Goal: Information Seeking & Learning: Learn about a topic

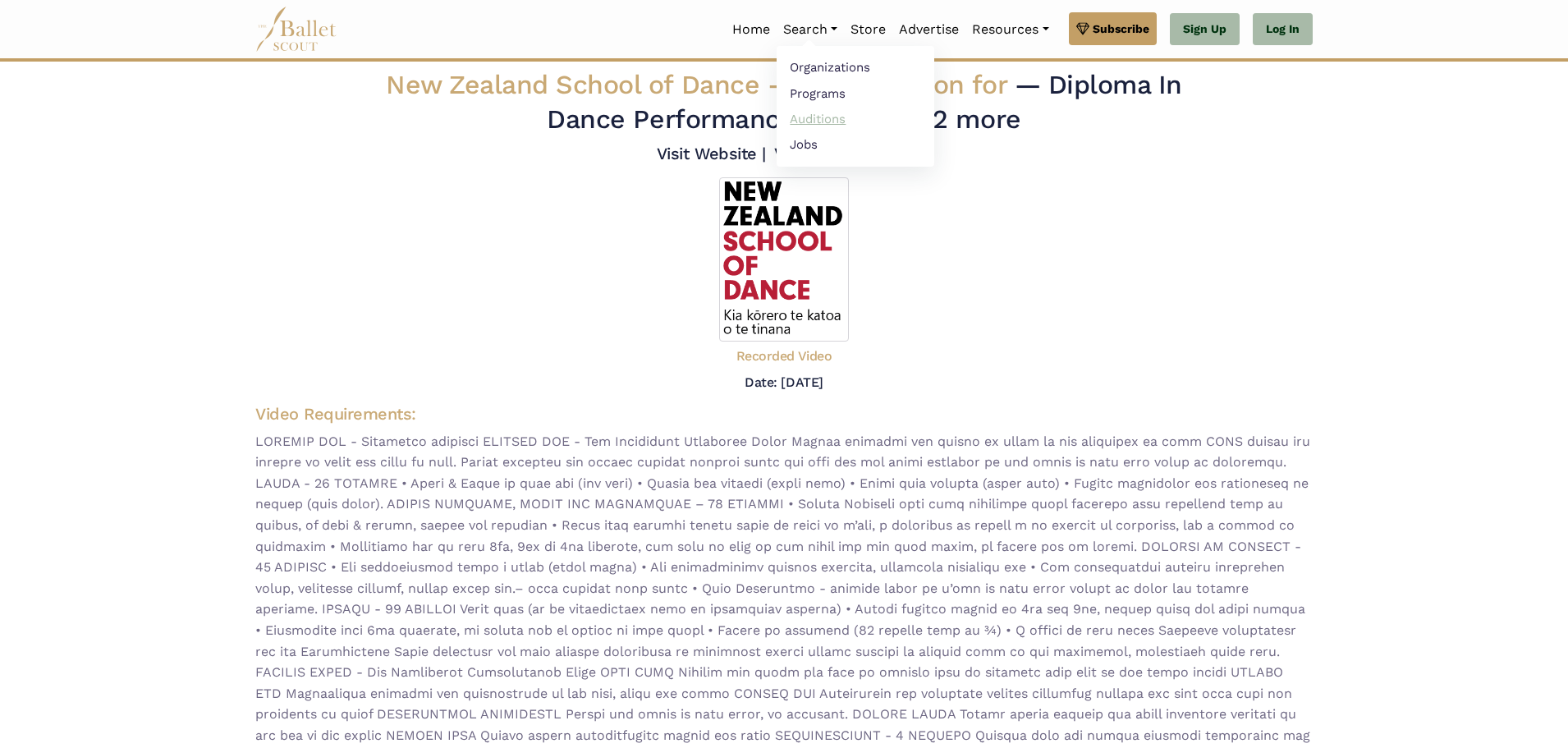
click at [843, 123] on link "Auditions" at bounding box center [855, 118] width 157 height 26
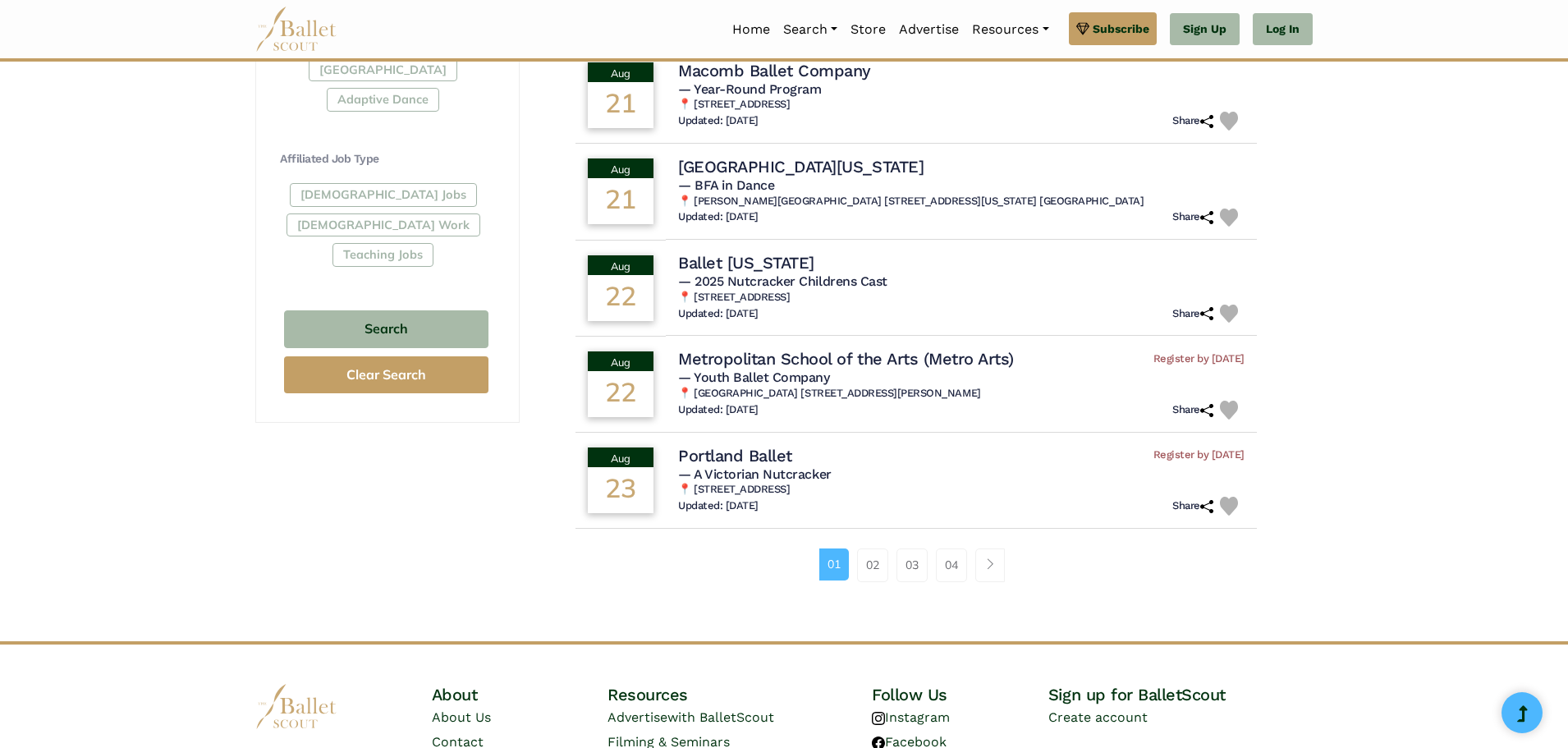
scroll to position [903, 0]
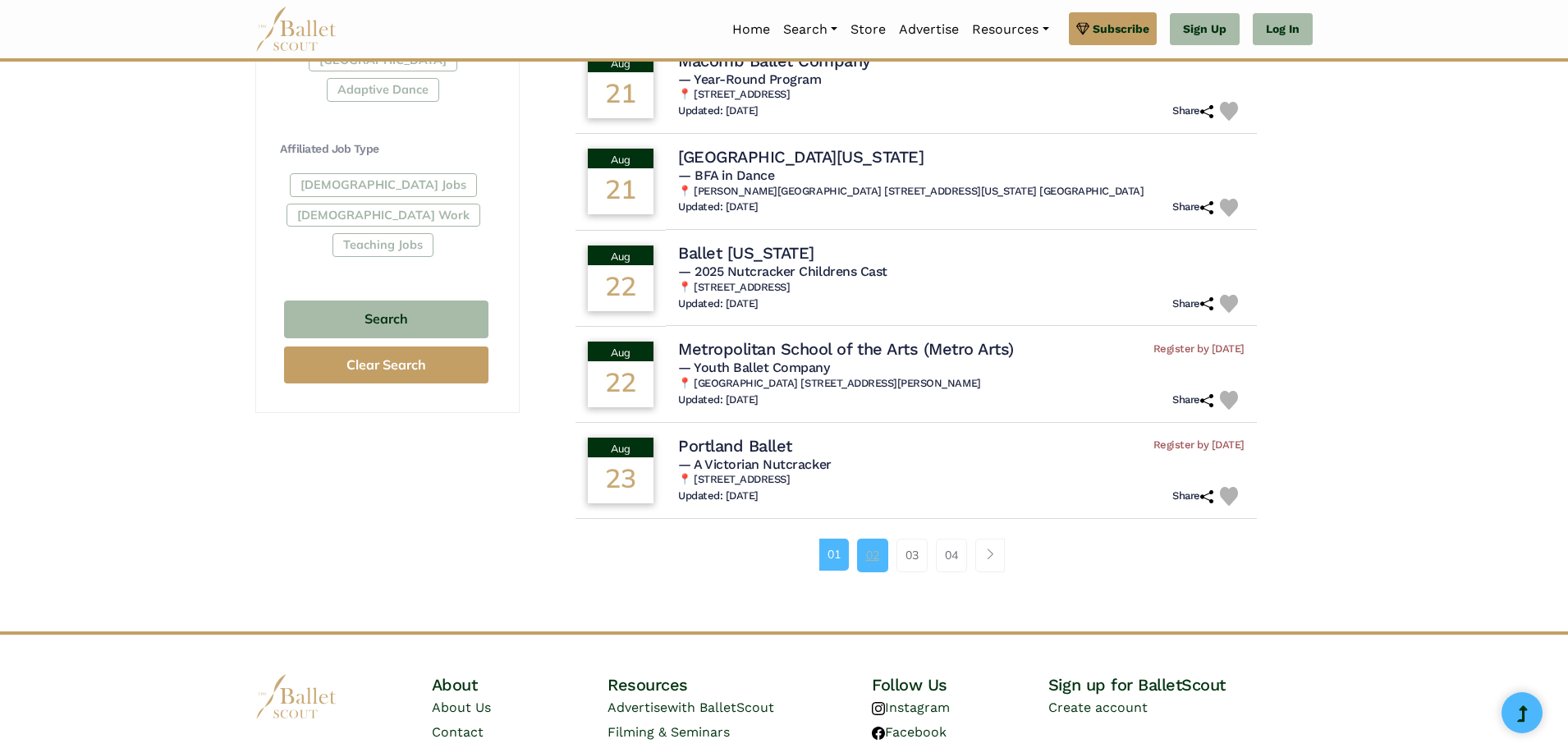
click at [886, 560] on link "02" at bounding box center [872, 554] width 31 height 32
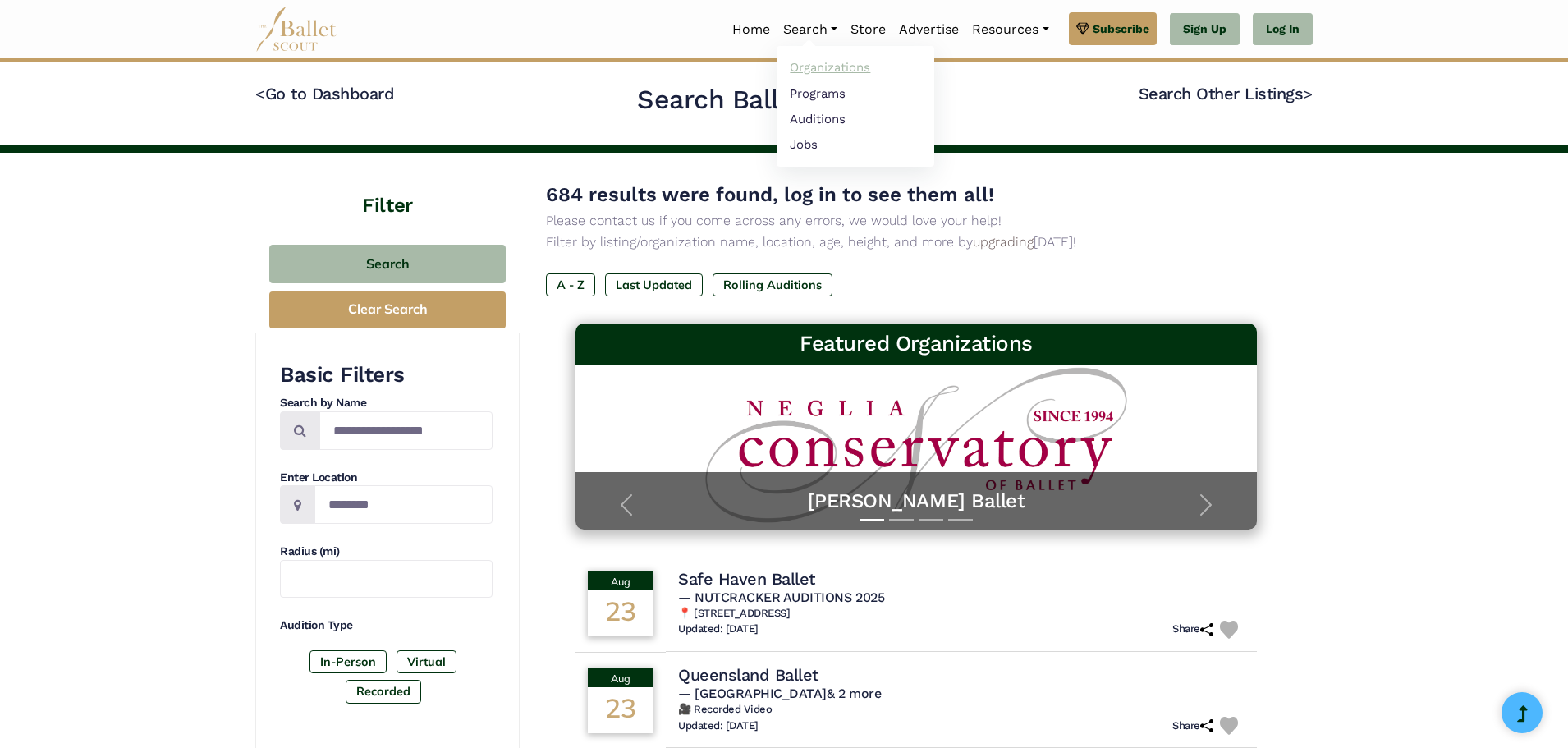
click at [821, 65] on link "Organizations" at bounding box center [855, 67] width 157 height 26
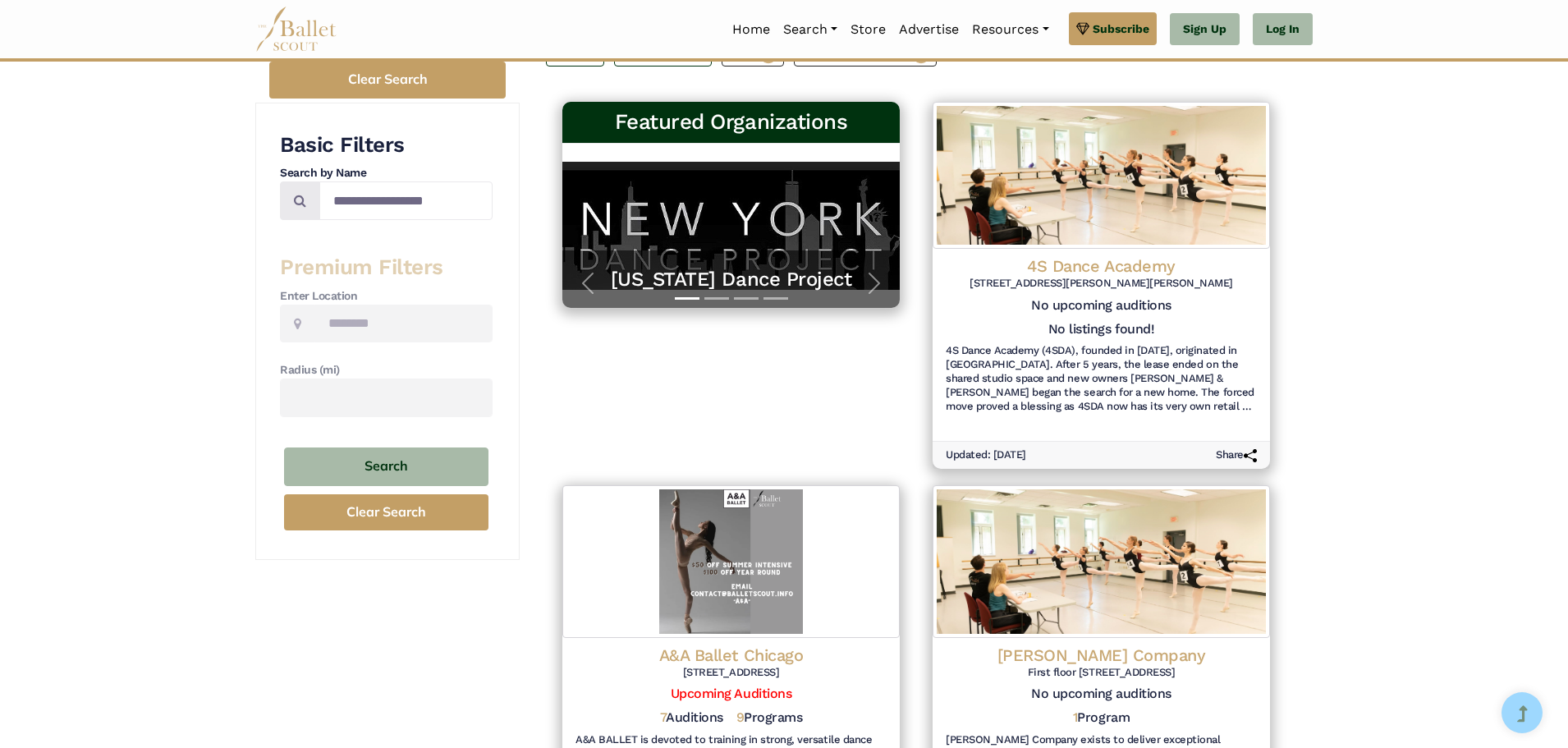
scroll to position [246, 0]
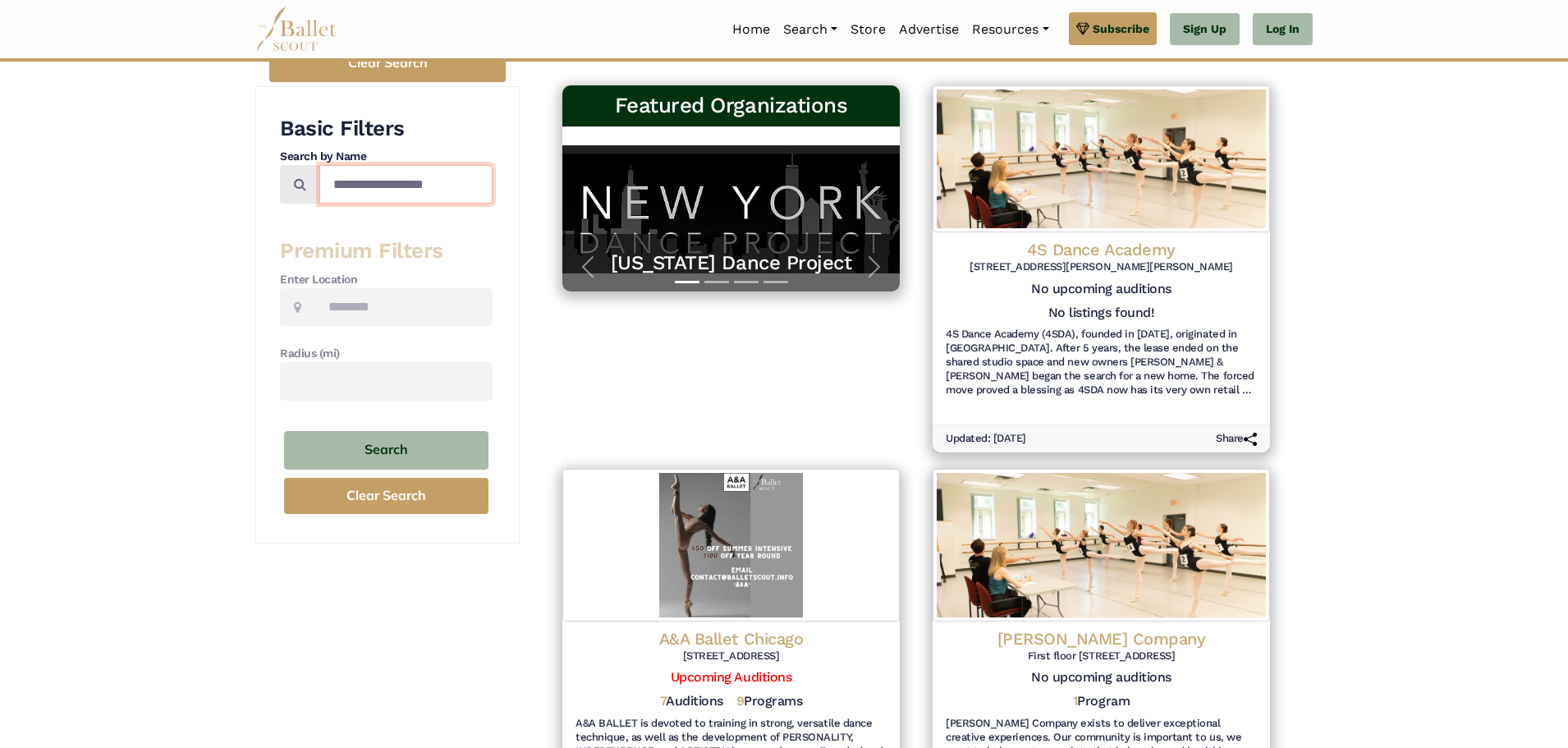
click at [399, 183] on input "Search by names..." at bounding box center [406, 184] width 173 height 38
type input "**********"
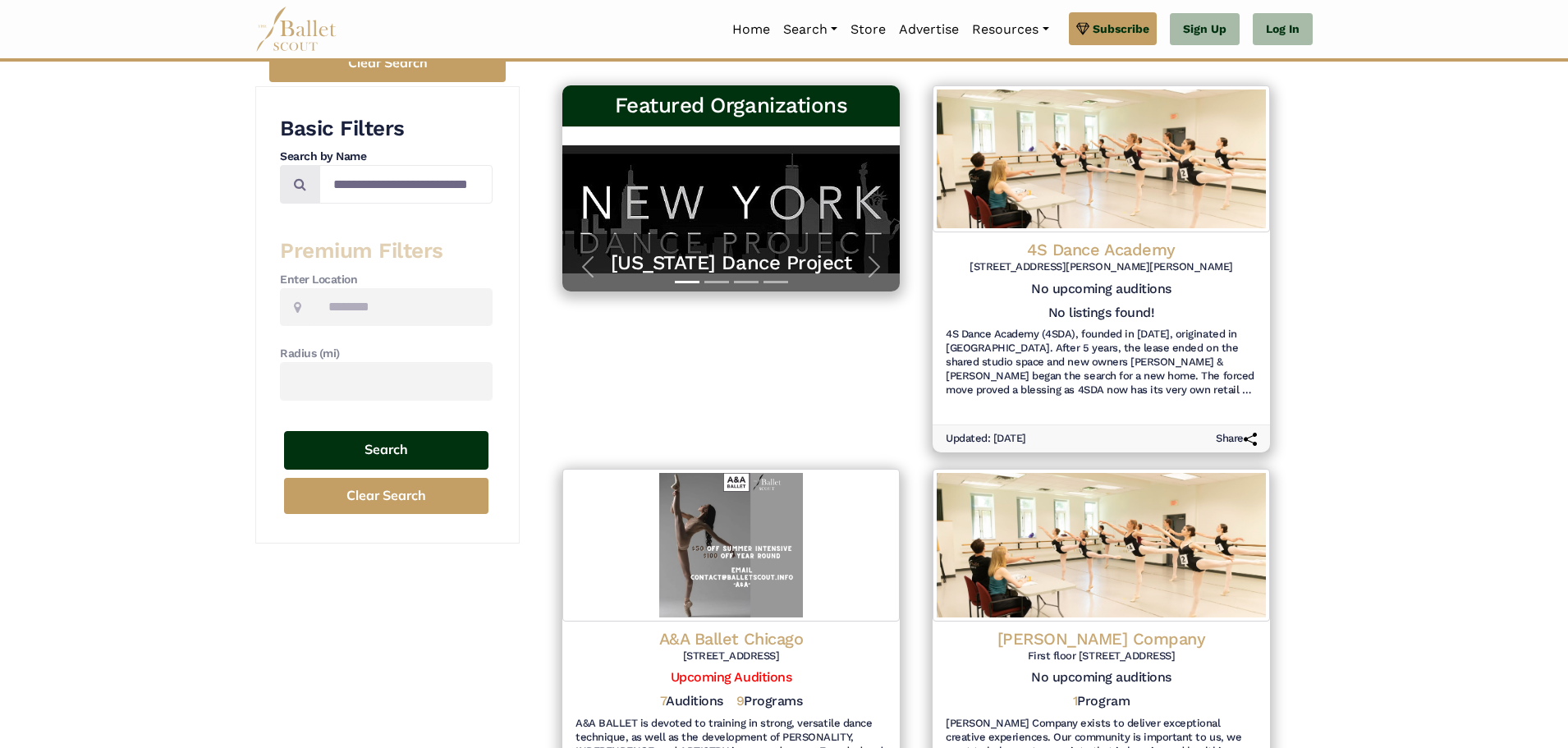
click at [421, 453] on button "Search" at bounding box center [386, 450] width 205 height 38
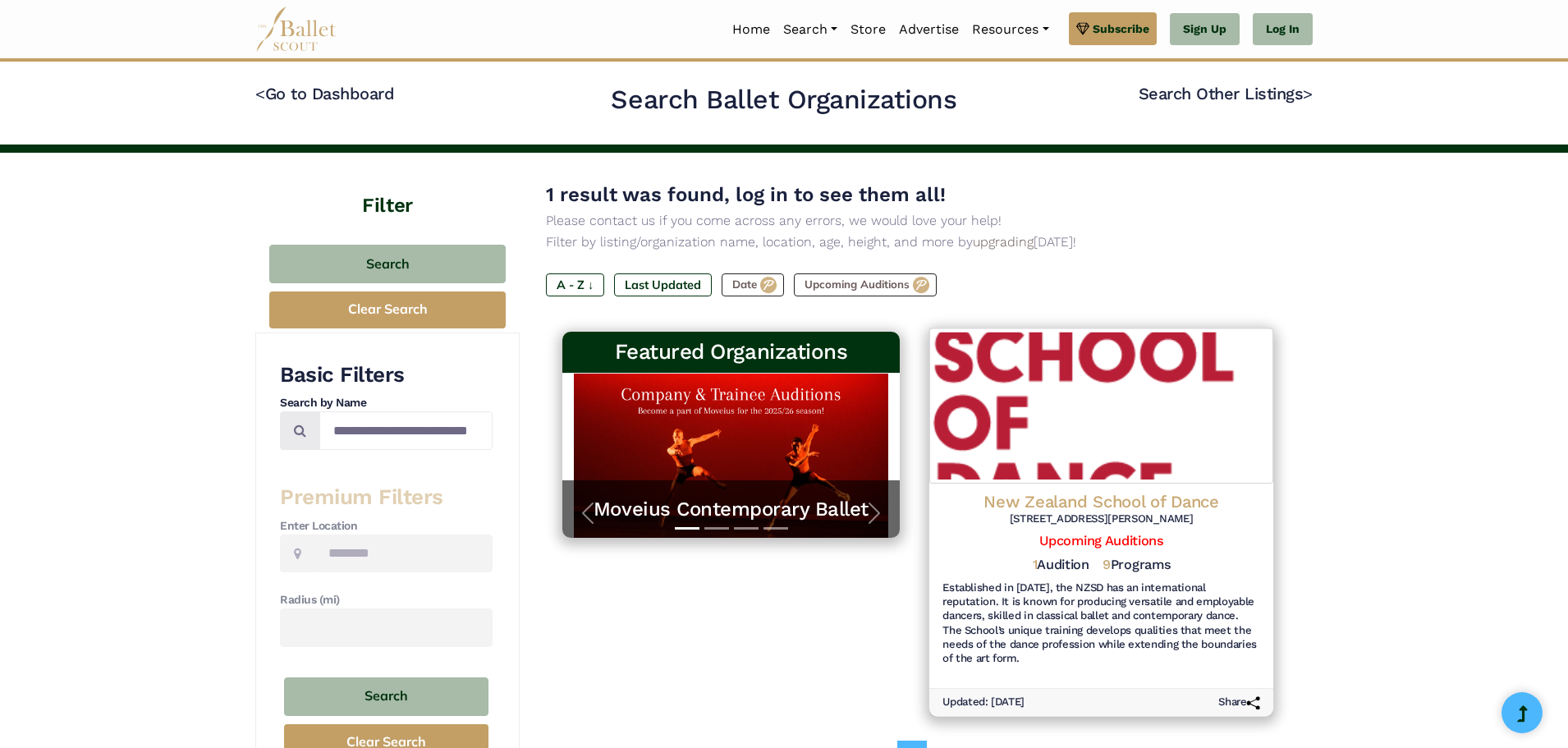
click at [1094, 503] on h4 "New Zealand School of Dance" at bounding box center [1102, 501] width 318 height 22
click at [1069, 536] on link "Upcoming Auditions" at bounding box center [1101, 540] width 123 height 16
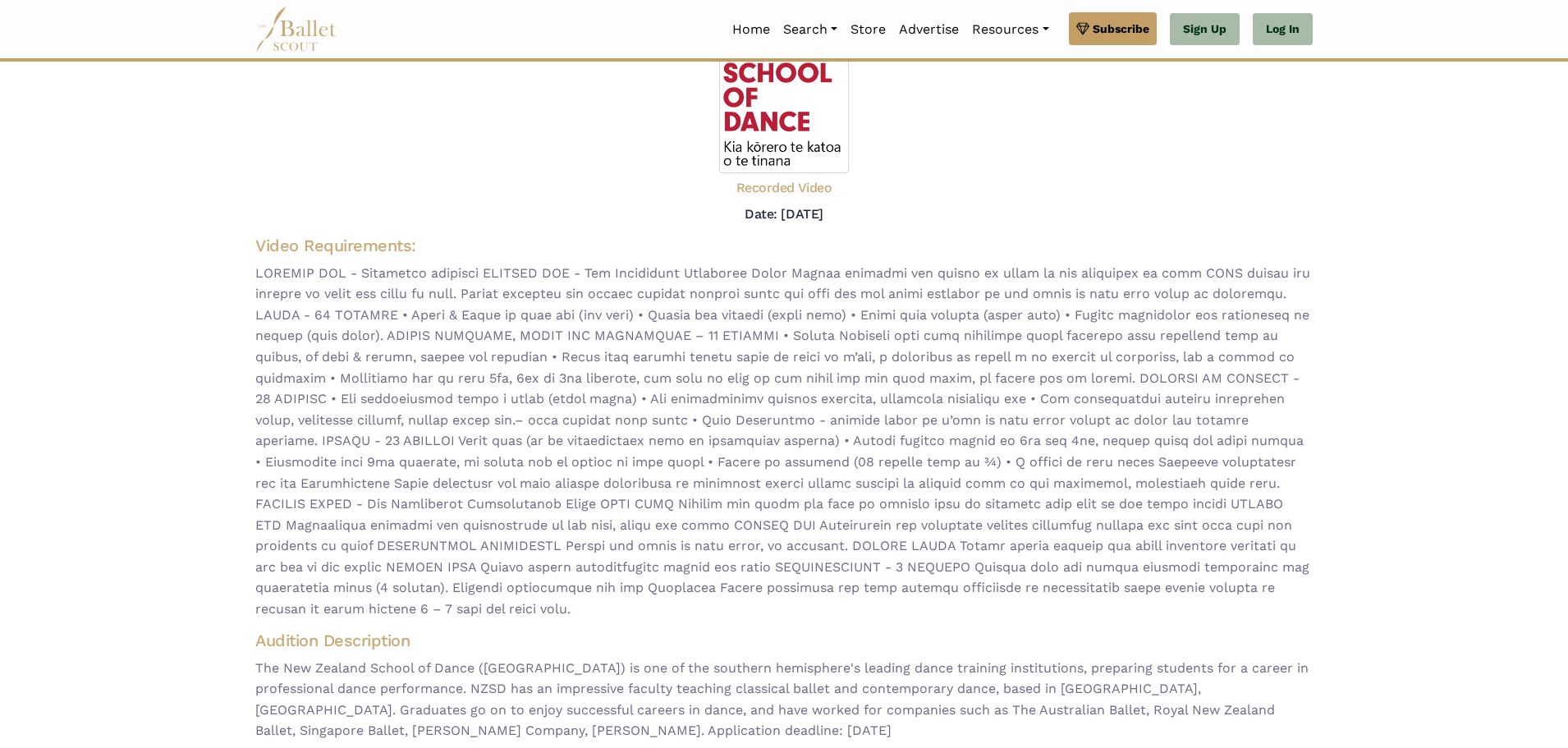
scroll to position [82, 0]
